Goal: Task Accomplishment & Management: Use online tool/utility

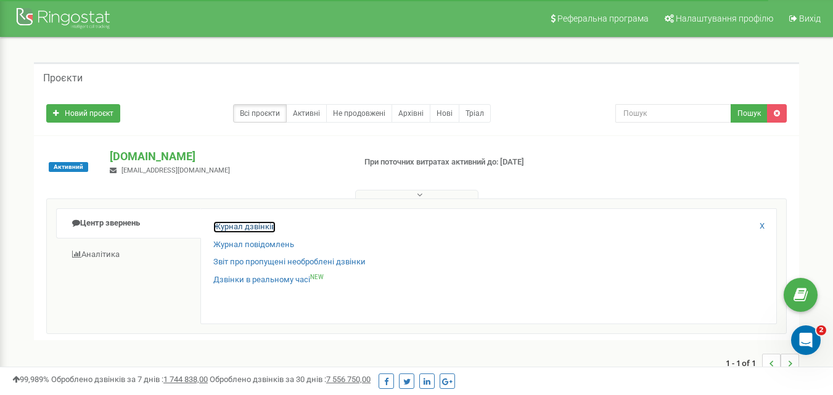
click at [225, 230] on link "Журнал дзвінків" at bounding box center [244, 227] width 62 height 12
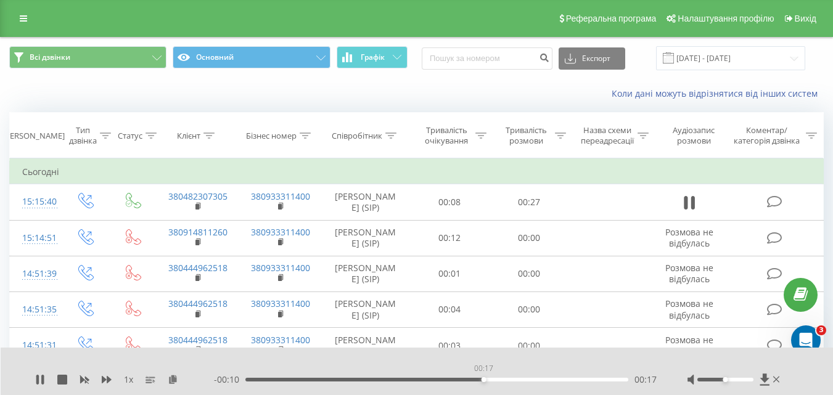
drag, startPoint x: 0, startPoint y: 0, endPoint x: 483, endPoint y: 371, distance: 609.1
click at [483, 377] on div "00:17" at bounding box center [483, 379] width 5 height 5
drag, startPoint x: 501, startPoint y: 378, endPoint x: 420, endPoint y: 380, distance: 80.7
click at [420, 380] on div "00:12" at bounding box center [436, 380] width 383 height 4
drag, startPoint x: 427, startPoint y: 380, endPoint x: 387, endPoint y: 380, distance: 40.1
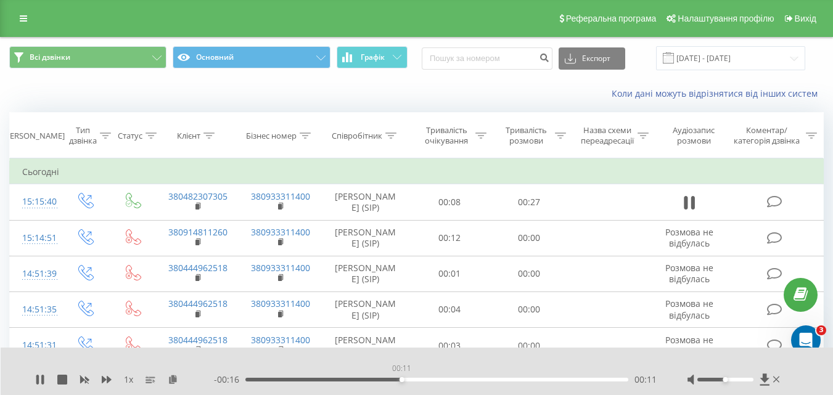
click at [387, 380] on div "00:11" at bounding box center [436, 380] width 383 height 4
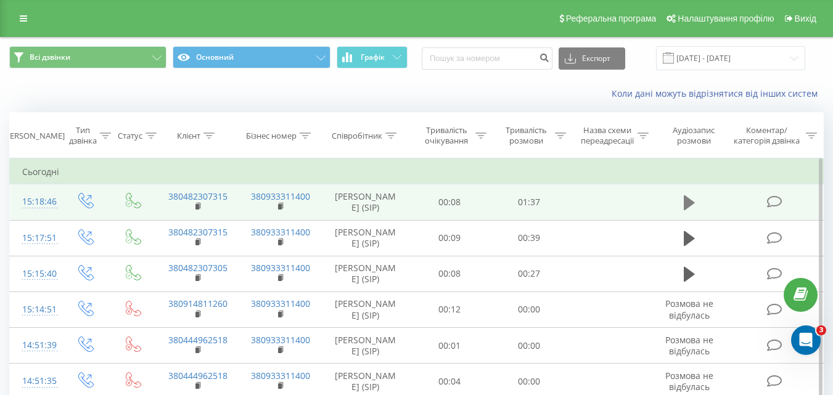
click at [688, 205] on icon at bounding box center [688, 202] width 11 height 15
